Goal: Navigation & Orientation: Find specific page/section

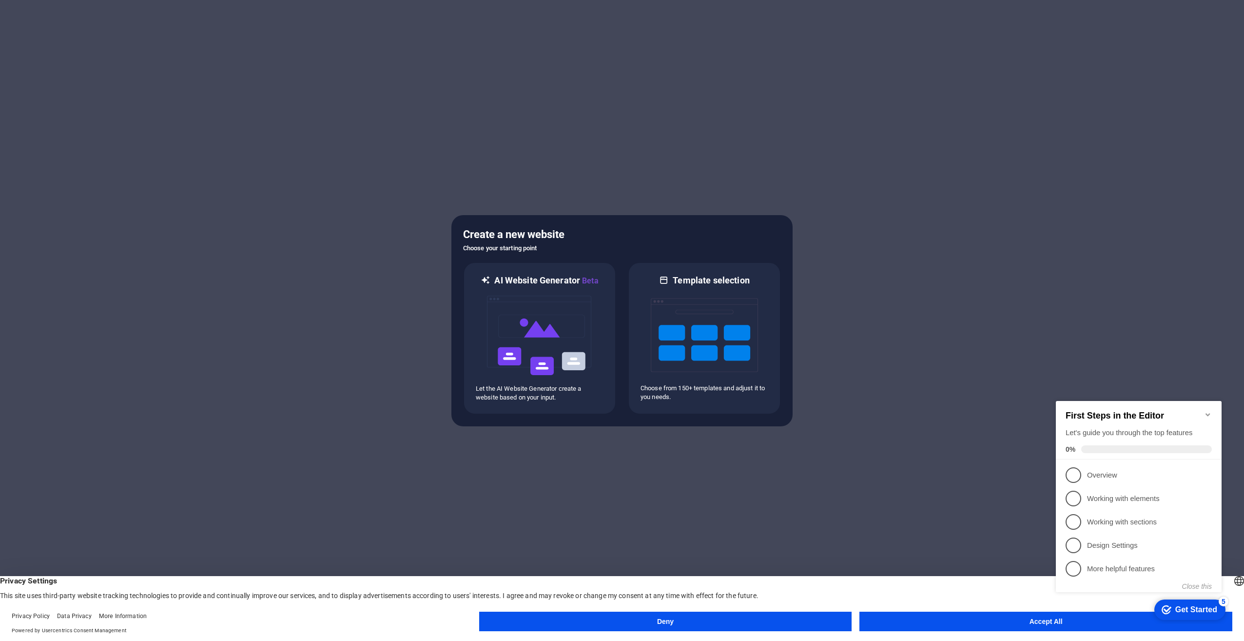
click at [1029, 618] on button "Accept All" at bounding box center [1046, 621] width 373 height 20
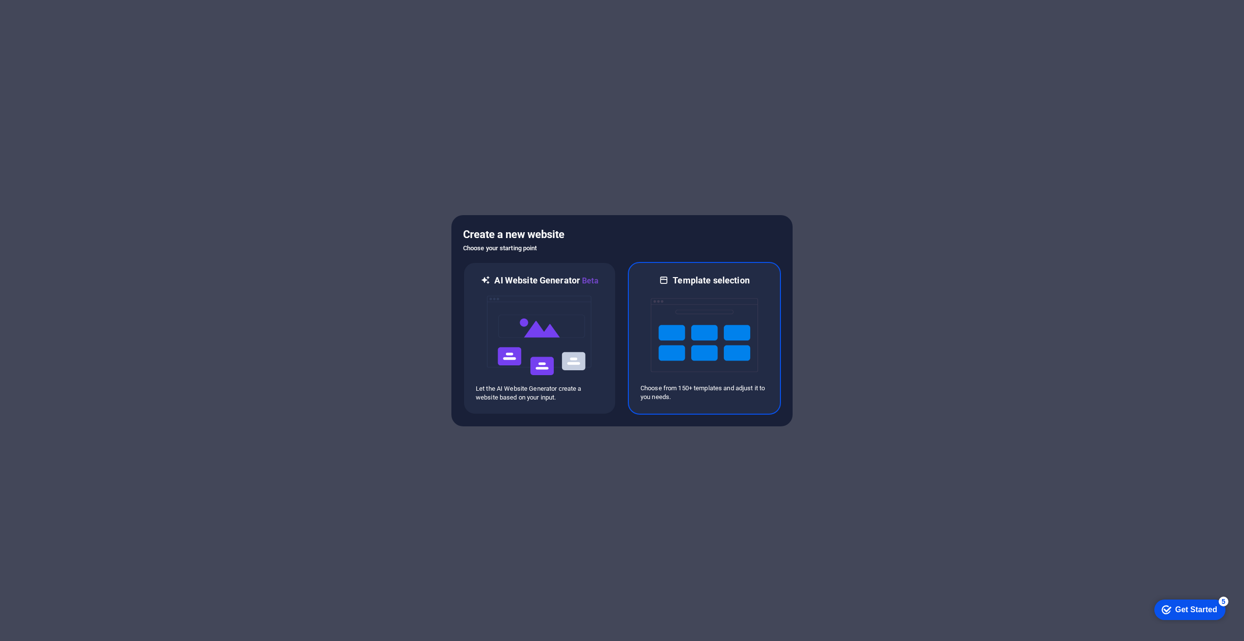
click at [691, 305] on img at bounding box center [704, 335] width 107 height 98
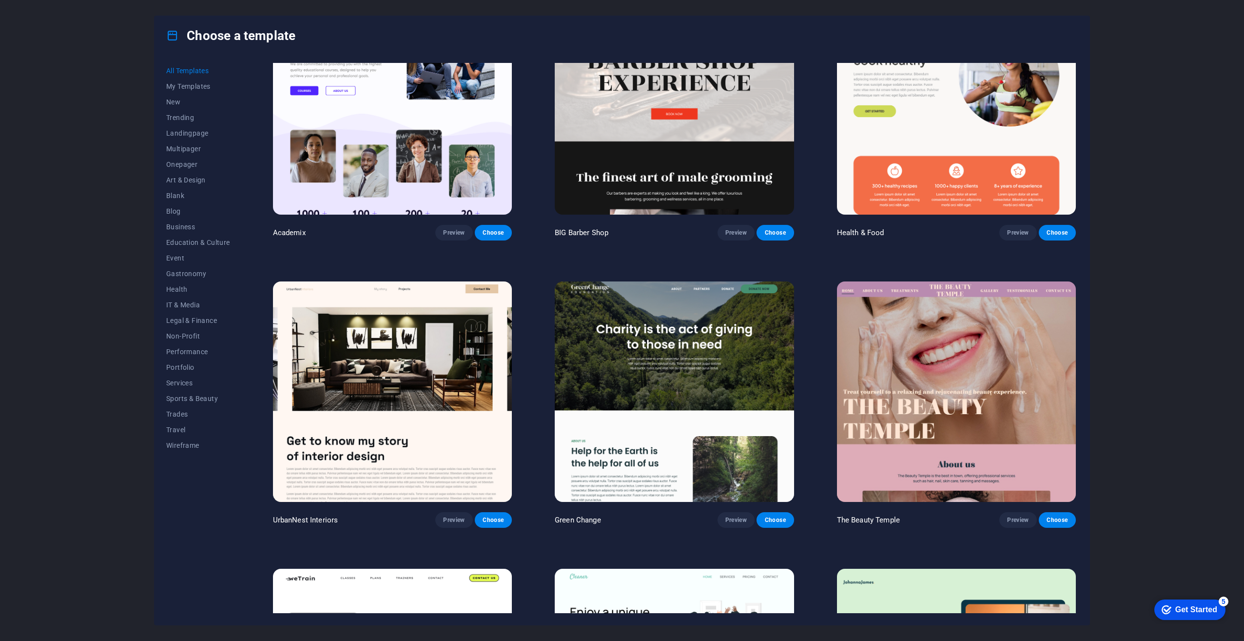
scroll to position [878, 0]
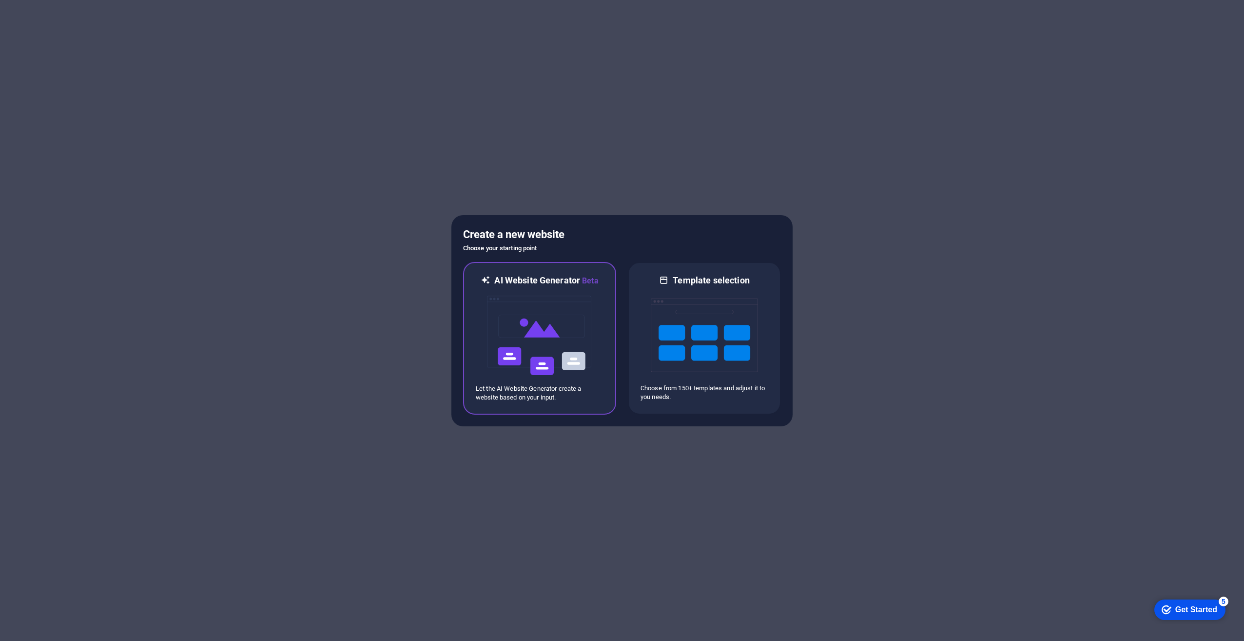
click at [532, 344] on img at bounding box center [539, 336] width 107 height 98
